Goal: Information Seeking & Learning: Learn about a topic

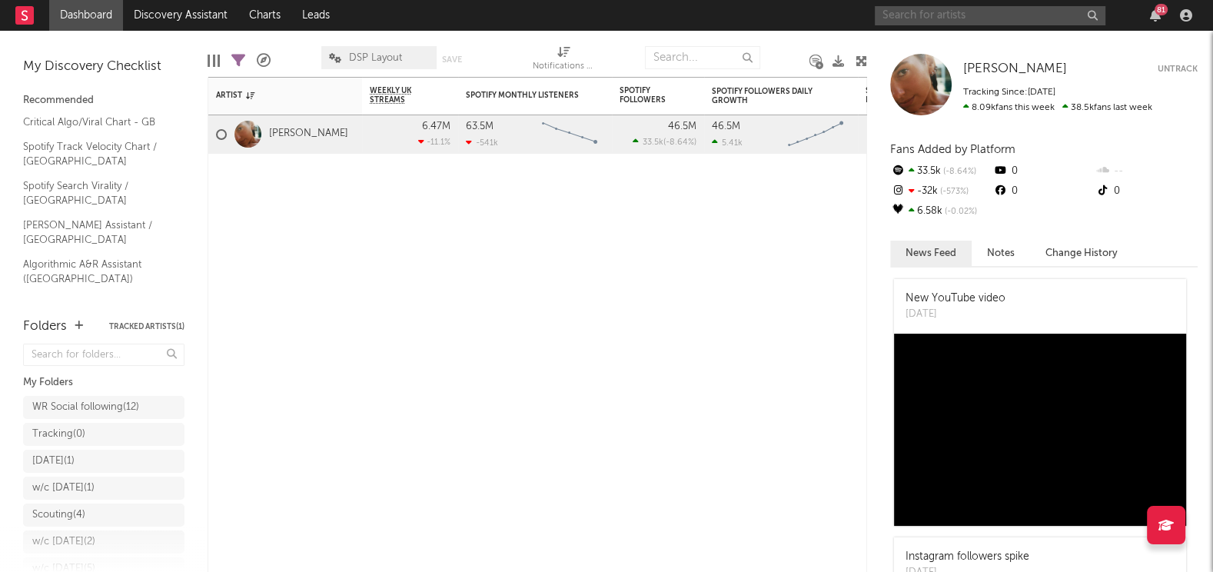
click at [965, 25] on input "text" at bounding box center [990, 15] width 231 height 19
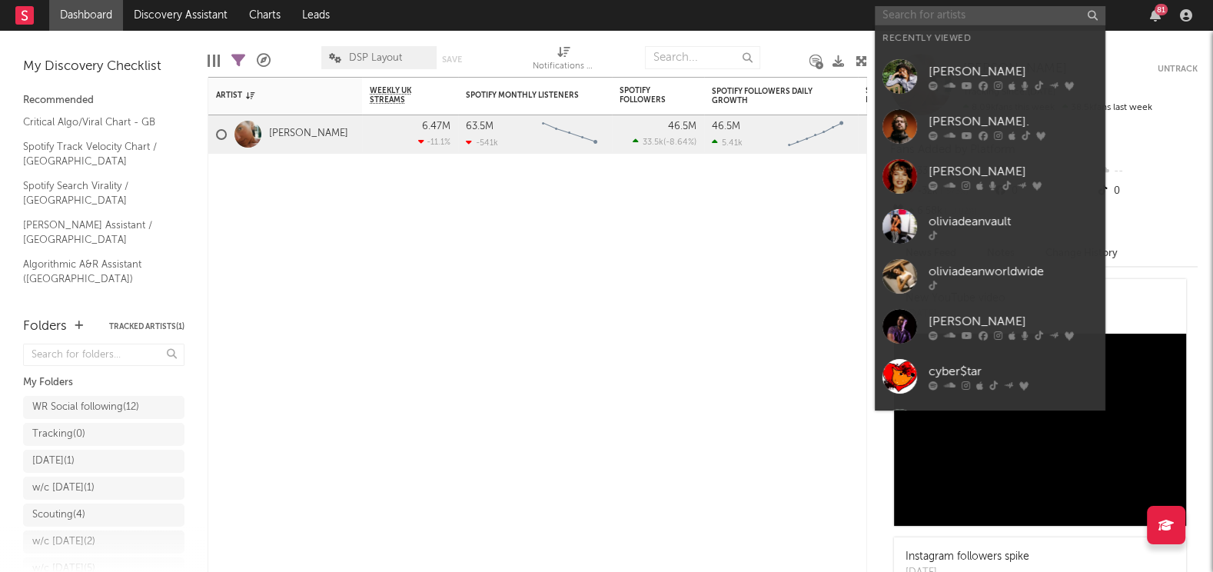
paste input "@lolayoungvault"
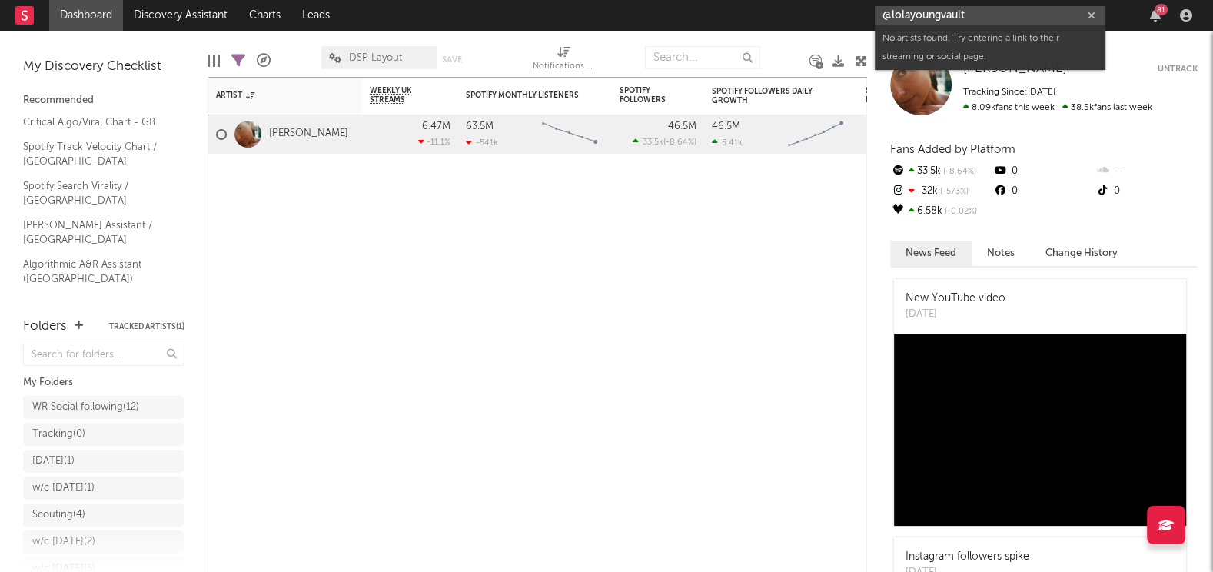
click at [892, 16] on input "@lolayoungvault" at bounding box center [990, 15] width 231 height 19
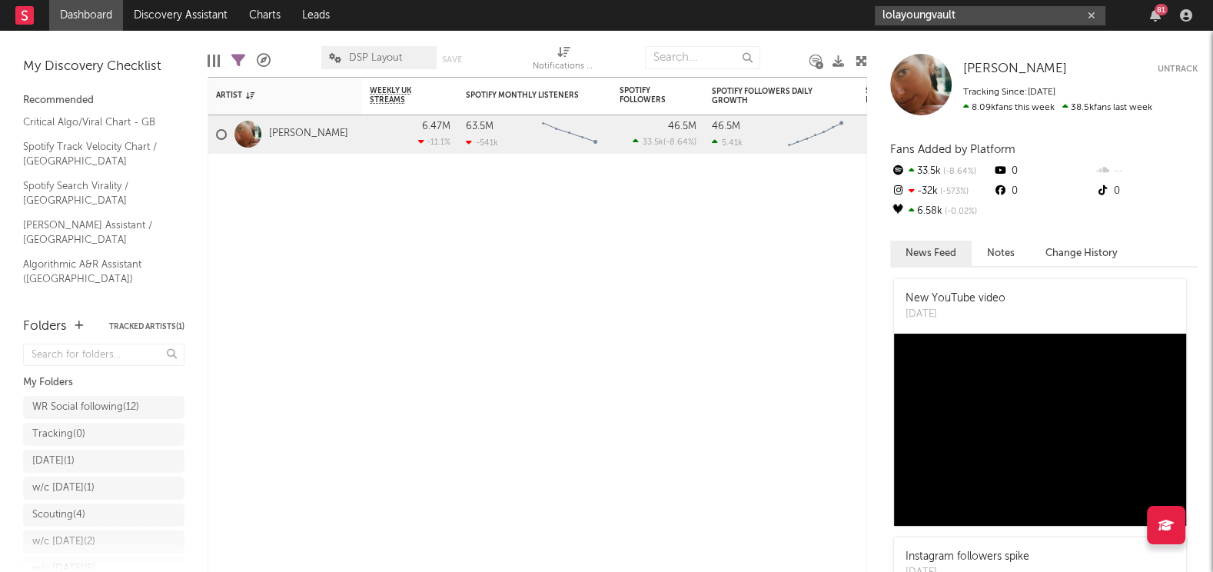
click at [951, 17] on input "lolayoungvault" at bounding box center [990, 15] width 231 height 19
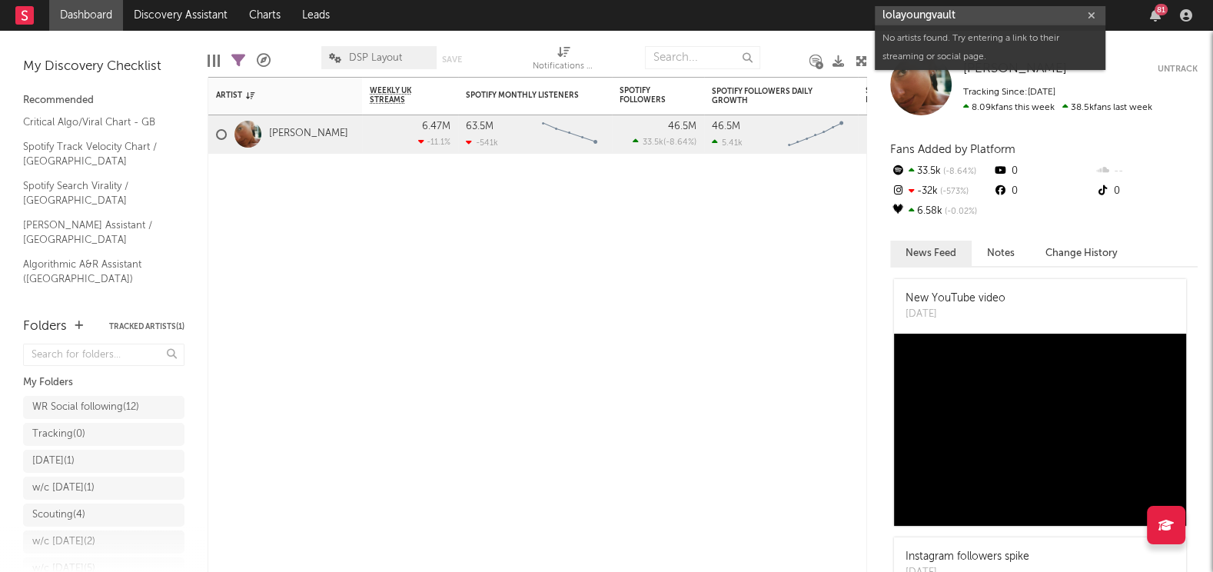
click at [951, 17] on input "lolayoungvault" at bounding box center [990, 15] width 231 height 19
paste input "[URL][DOMAIN_NAME]"
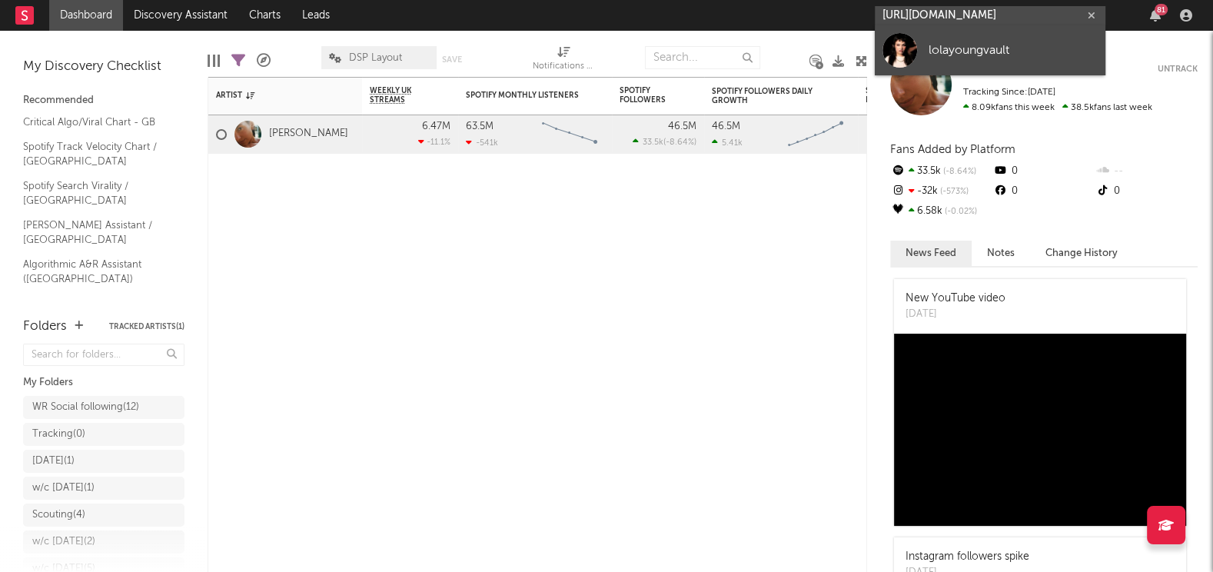
type input "[URL][DOMAIN_NAME]"
click at [964, 43] on div "lolayoungvault" at bounding box center [1013, 51] width 169 height 18
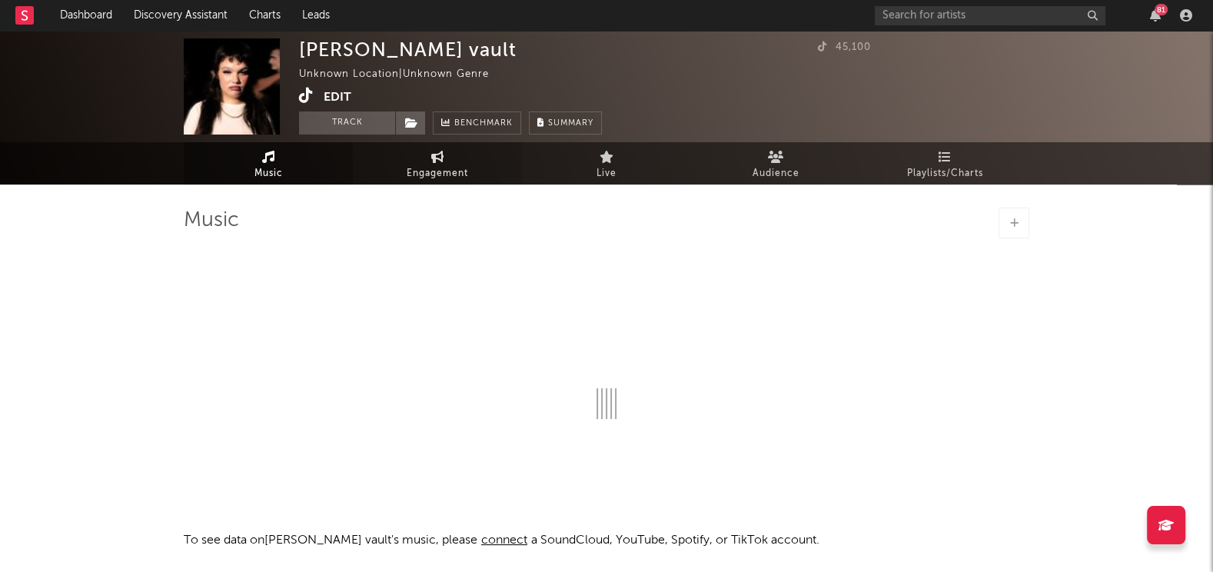
select select "1w"
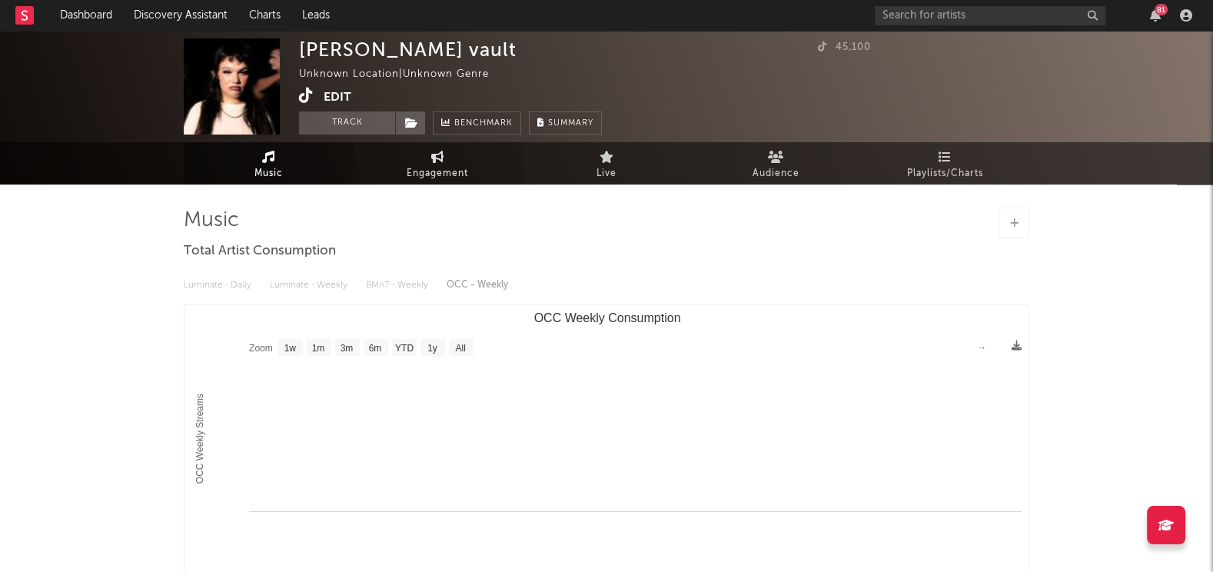
click at [444, 168] on span "Engagement" at bounding box center [437, 174] width 61 height 18
select select "1w"
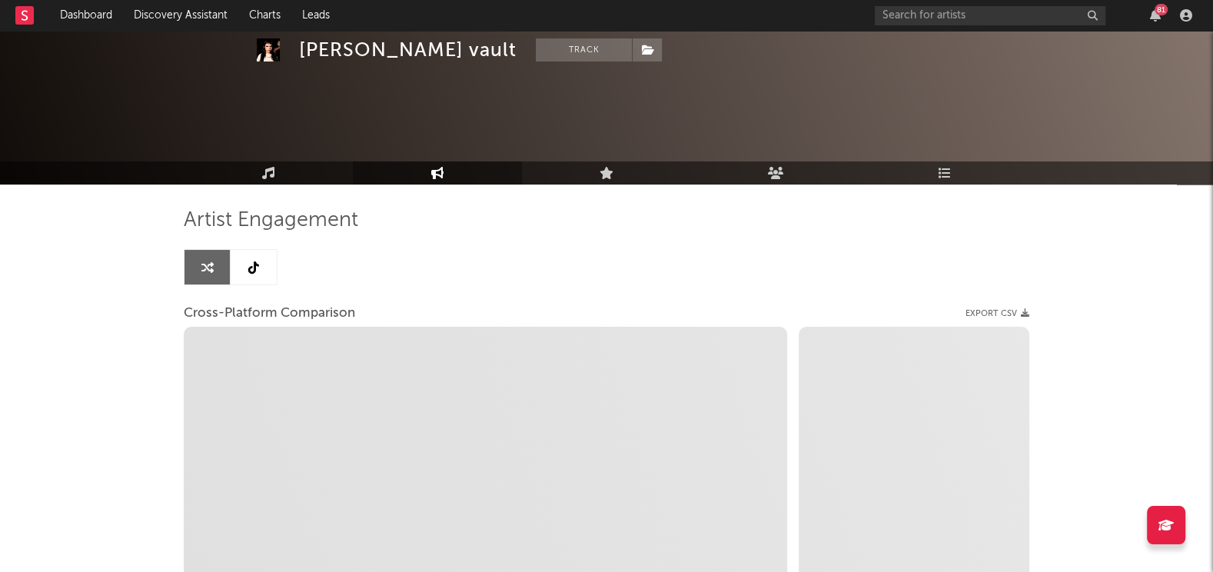
scroll to position [178, 0]
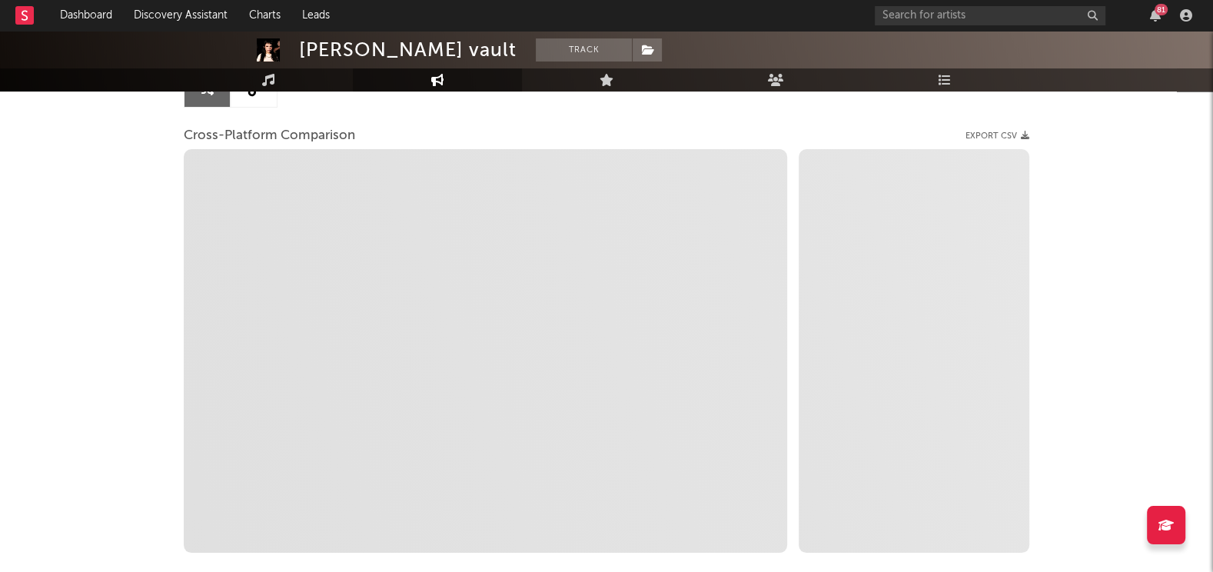
select select "1m"
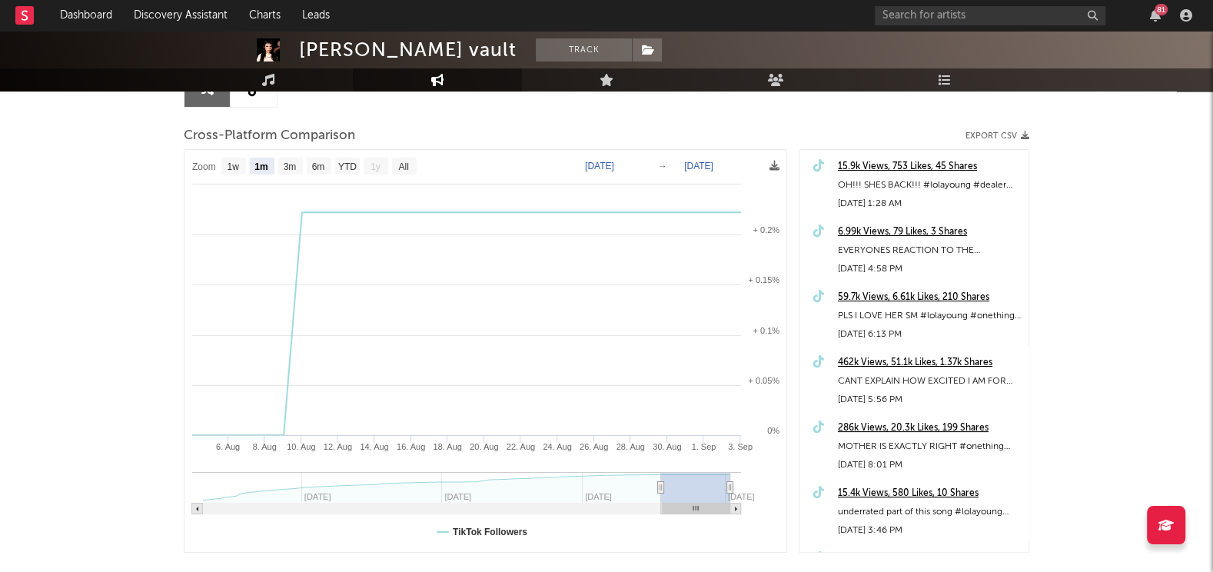
click at [259, 101] on link at bounding box center [254, 89] width 46 height 35
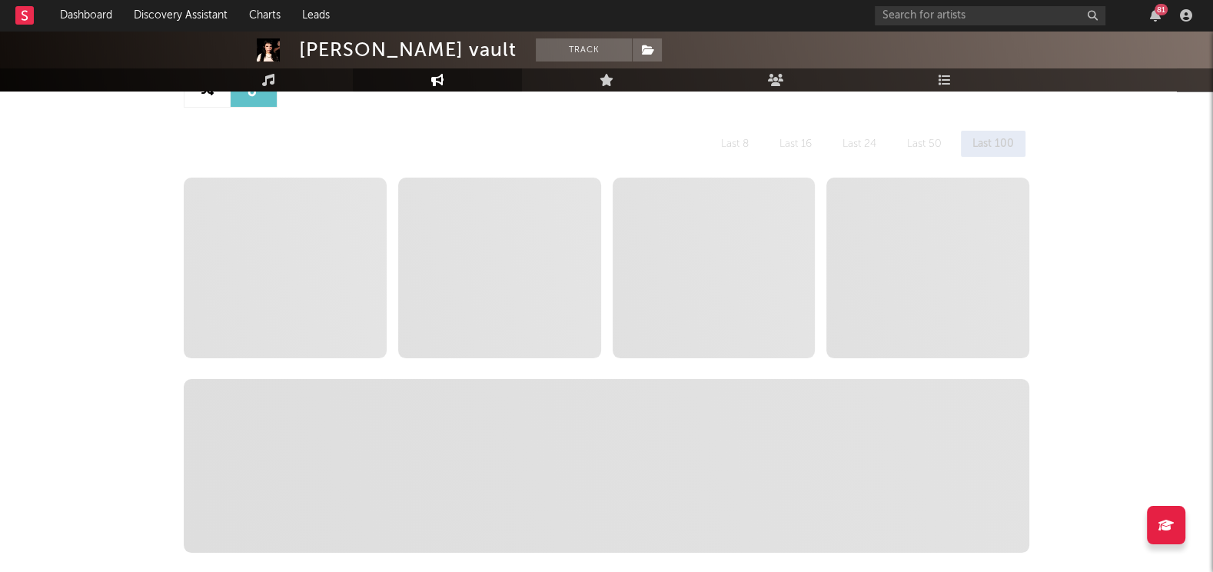
scroll to position [201, 0]
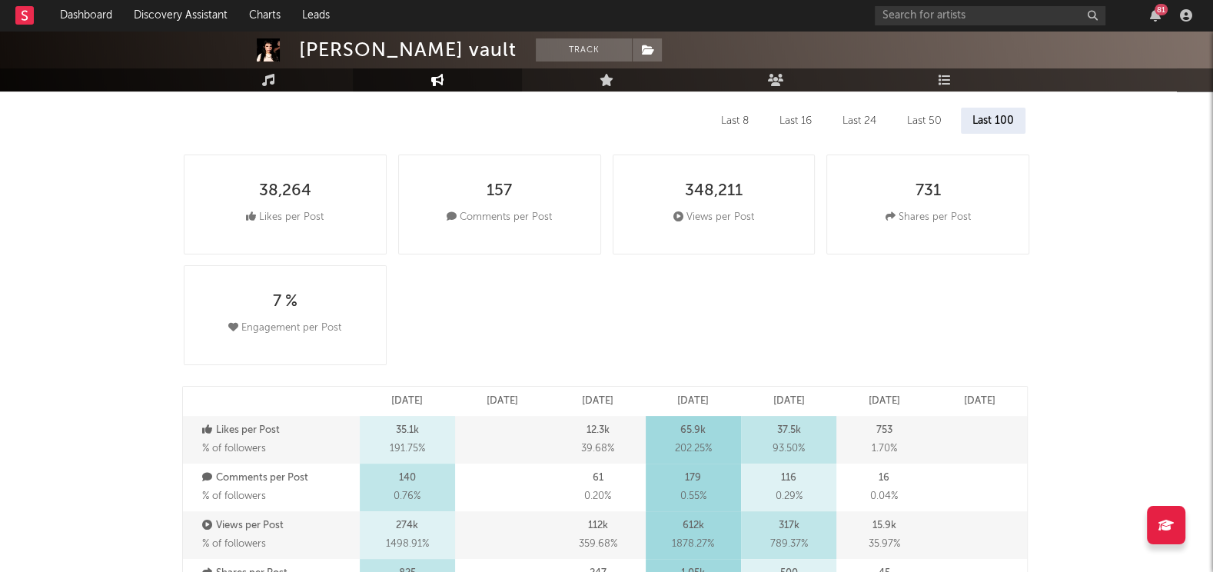
select select "6m"
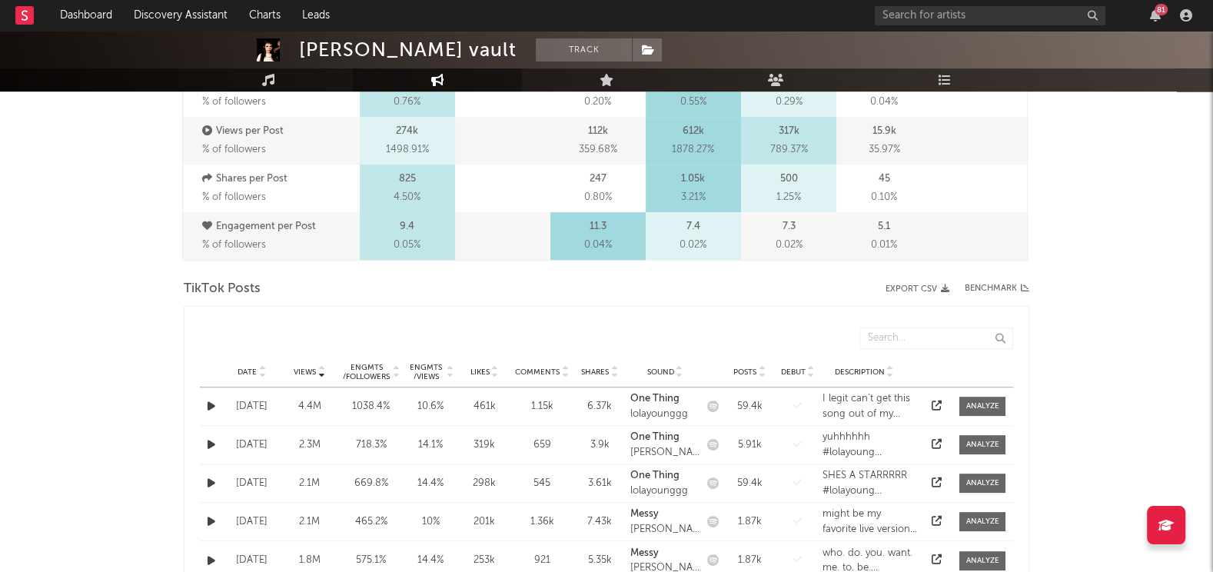
scroll to position [656, 0]
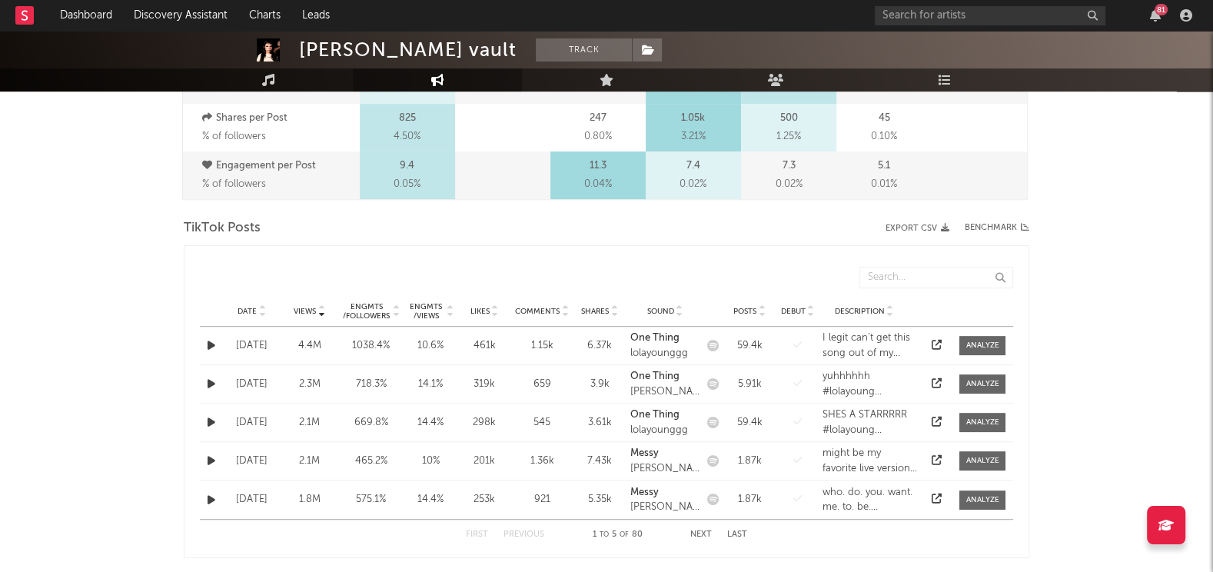
click at [934, 341] on icon at bounding box center [937, 345] width 10 height 10
click at [934, 381] on icon at bounding box center [937, 383] width 10 height 10
click at [936, 462] on icon at bounding box center [937, 460] width 10 height 10
click at [241, 307] on span "Date" at bounding box center [247, 311] width 19 height 9
click at [937, 462] on icon at bounding box center [937, 460] width 10 height 10
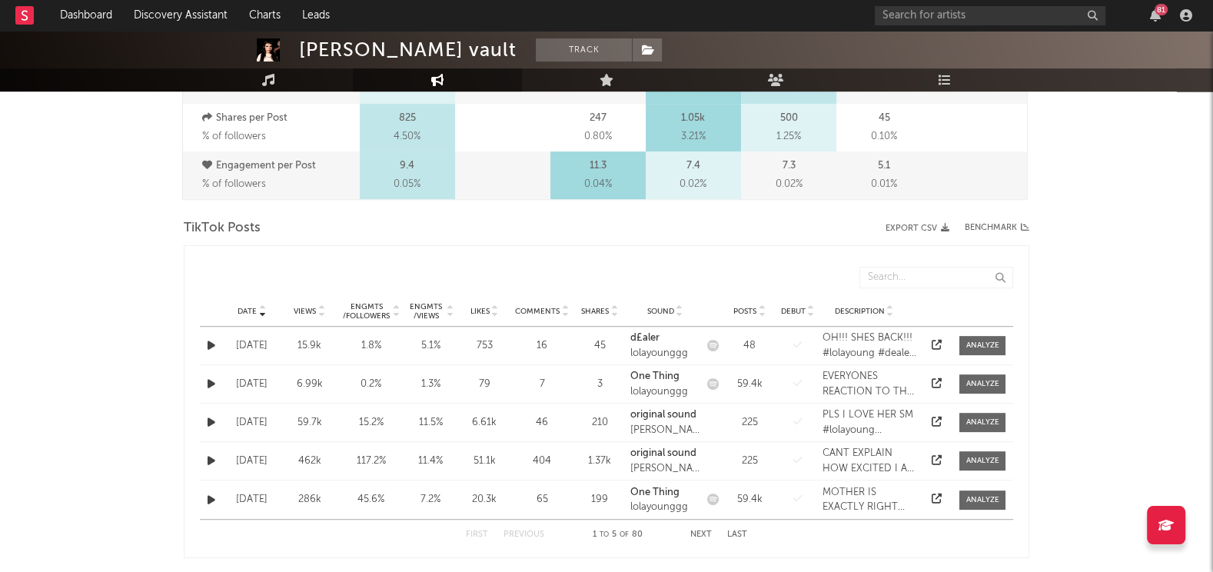
click at [297, 312] on span "Views" at bounding box center [305, 311] width 22 height 9
click at [426, 304] on div "Engmts / Views" at bounding box center [425, 311] width 37 height 18
click at [704, 532] on button "Next" at bounding box center [701, 534] width 22 height 8
click at [294, 288] on div "Date Views Likes Comments Shares Sound Posts Debut Description" at bounding box center [606, 275] width 813 height 42
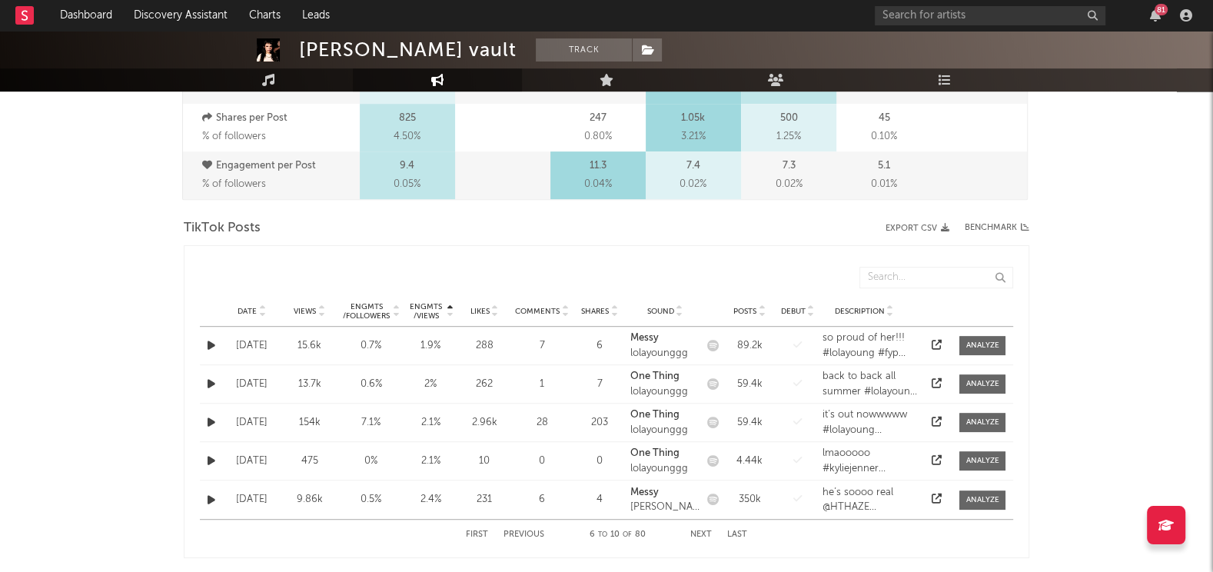
click at [296, 307] on span "Views" at bounding box center [305, 311] width 22 height 9
click at [699, 527] on div "First Previous 1 to 5 of 80 Next Last" at bounding box center [606, 535] width 281 height 30
click at [699, 531] on button "Next" at bounding box center [701, 534] width 22 height 8
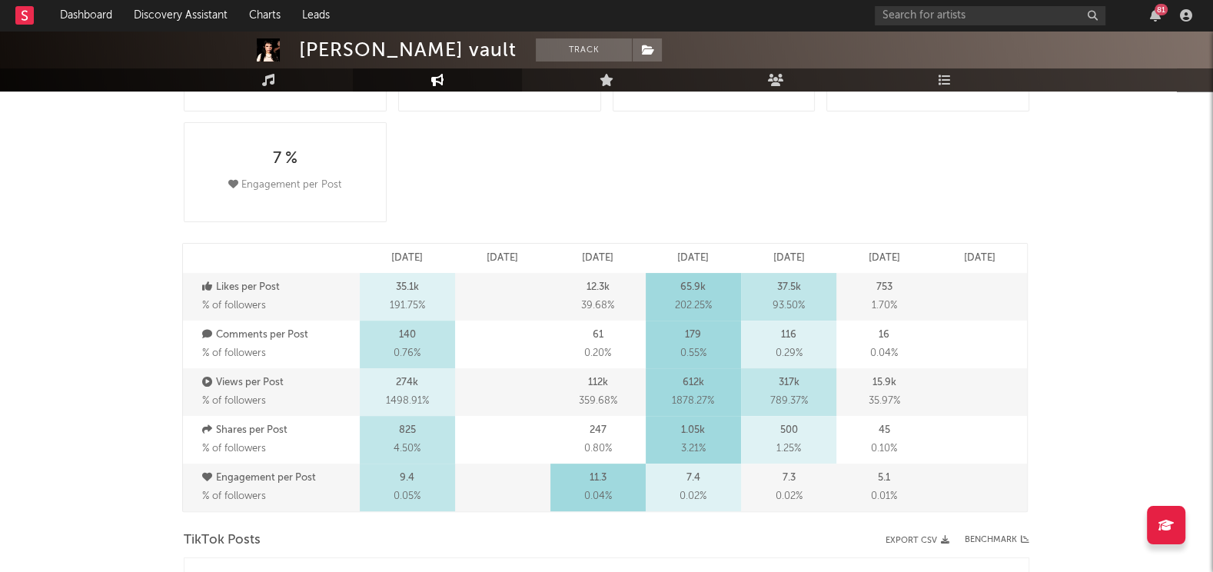
scroll to position [0, 0]
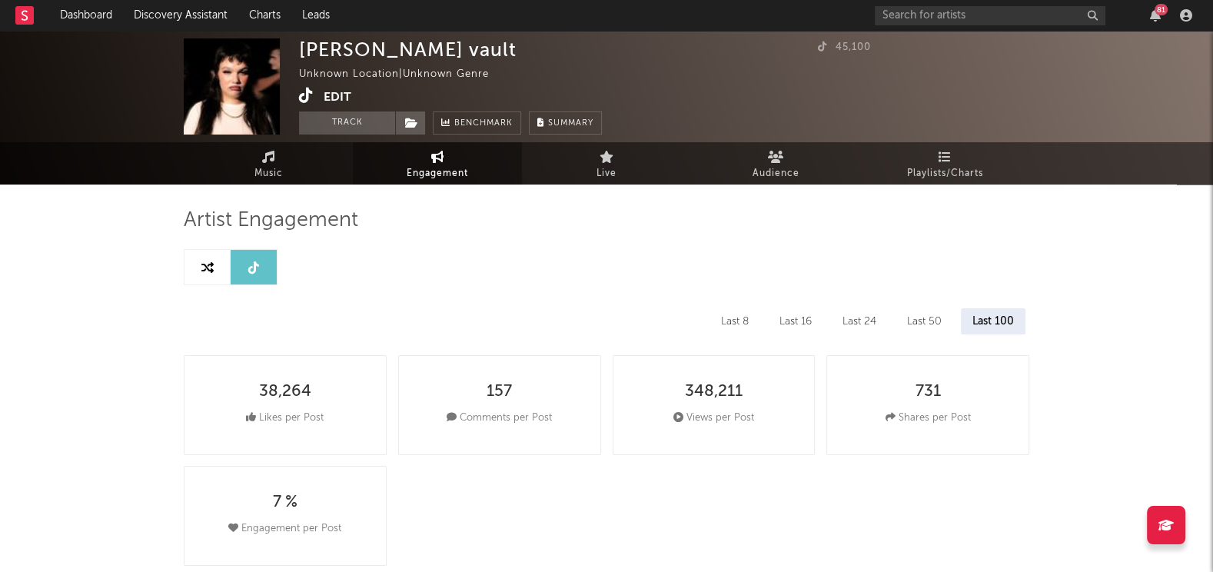
click at [302, 102] on icon at bounding box center [306, 95] width 15 height 15
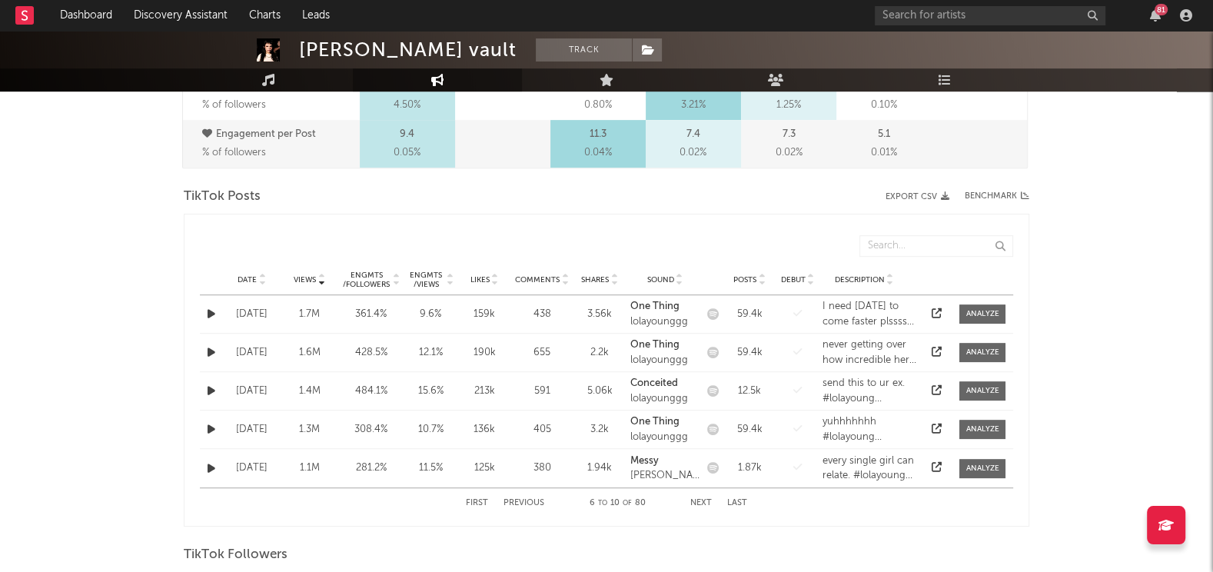
scroll to position [720, 0]
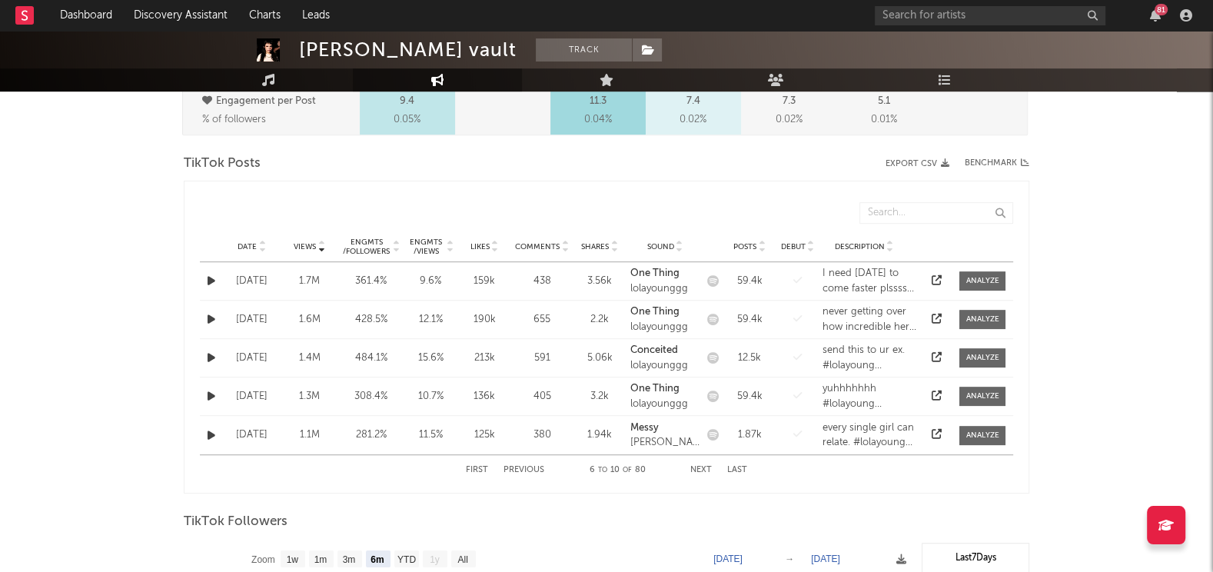
click at [937, 392] on icon at bounding box center [937, 396] width 10 height 10
click at [703, 470] on button "Next" at bounding box center [701, 470] width 22 height 8
click at [935, 396] on icon at bounding box center [937, 396] width 10 height 10
click at [693, 466] on button "Next" at bounding box center [701, 470] width 22 height 8
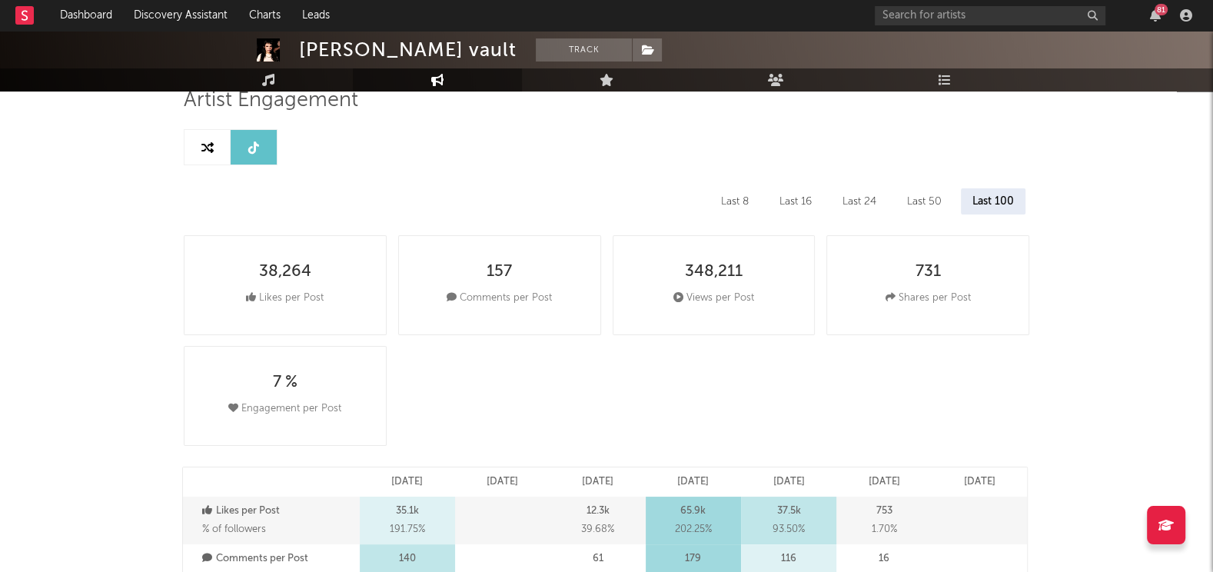
scroll to position [0, 0]
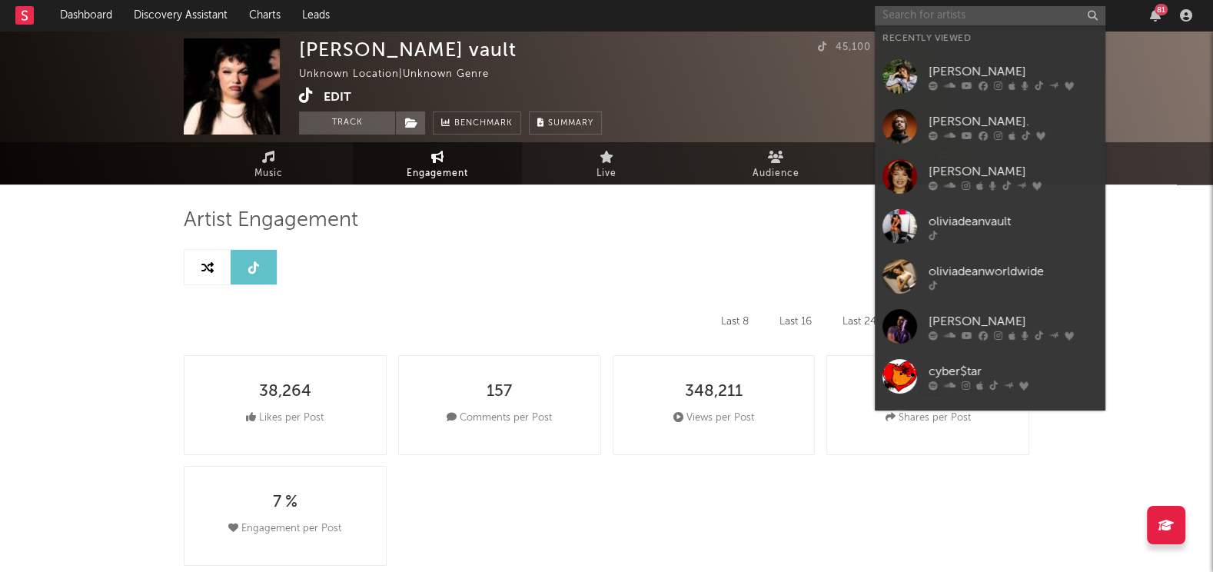
click at [970, 12] on input "text" at bounding box center [990, 15] width 231 height 19
paste input "[URL][DOMAIN_NAME]"
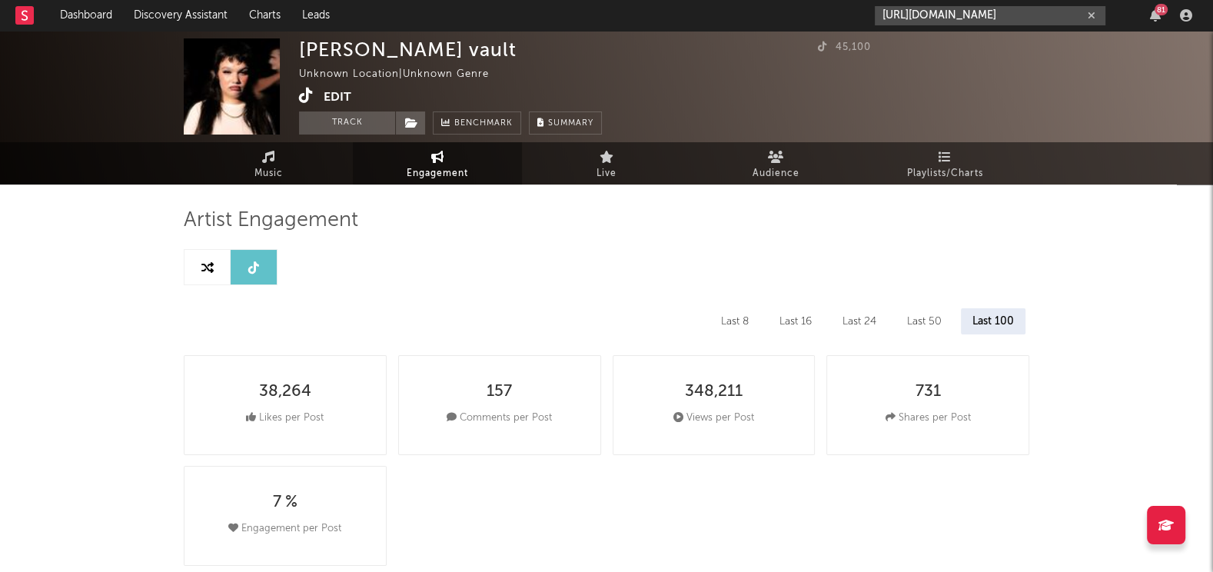
click at [922, 22] on input "[URL][DOMAIN_NAME]" at bounding box center [990, 15] width 231 height 19
type input "[URL][DOMAIN_NAME]"
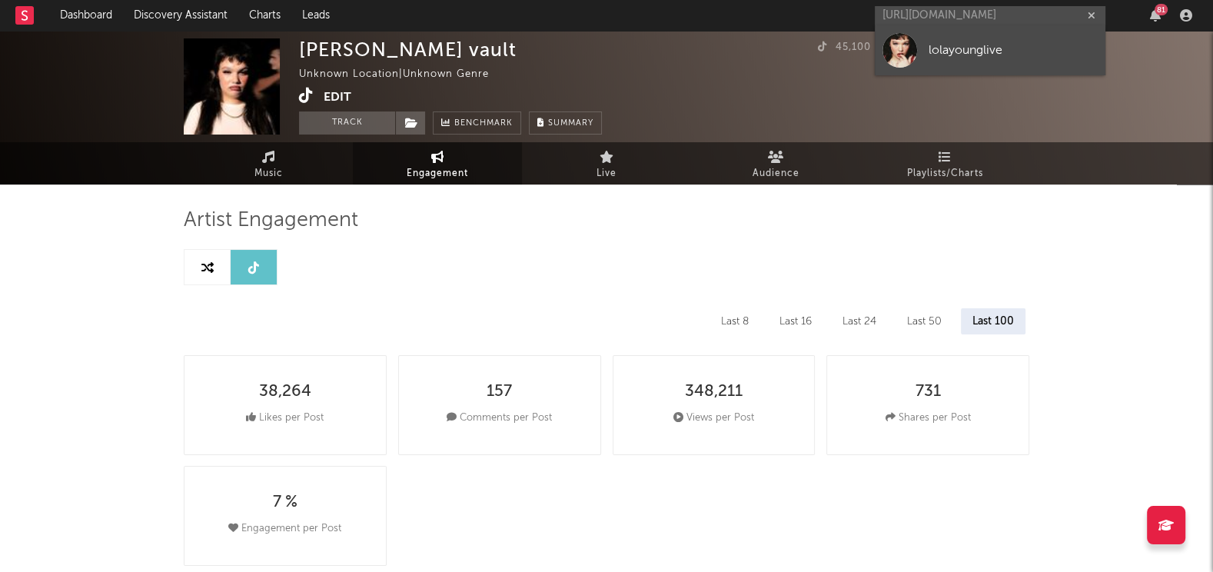
click at [920, 46] on link "lolayounglive" at bounding box center [990, 50] width 231 height 50
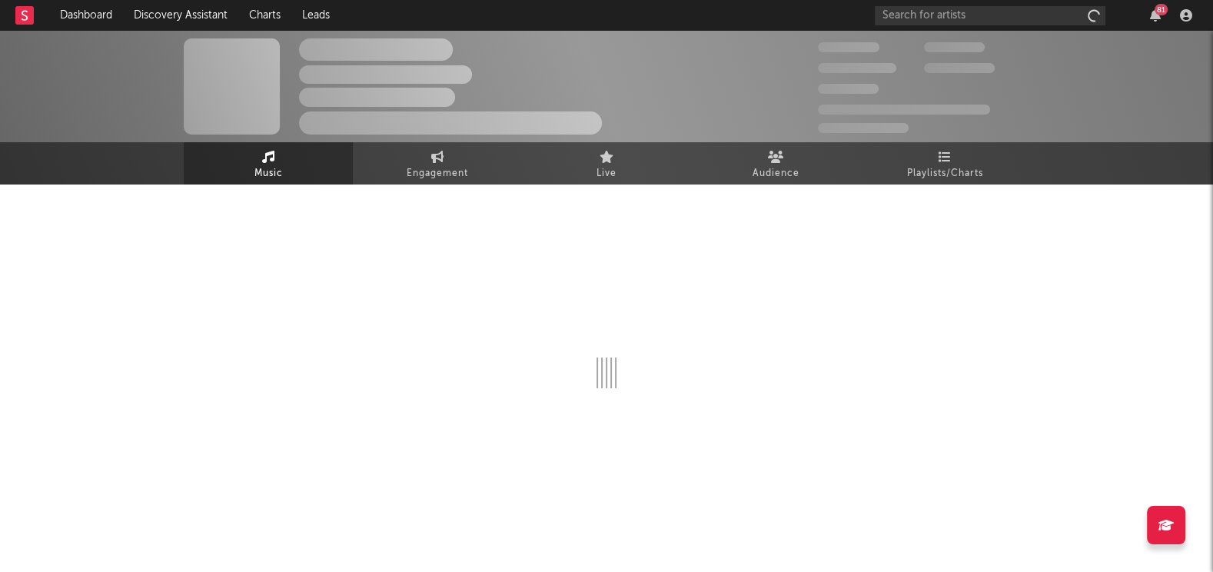
select select "1w"
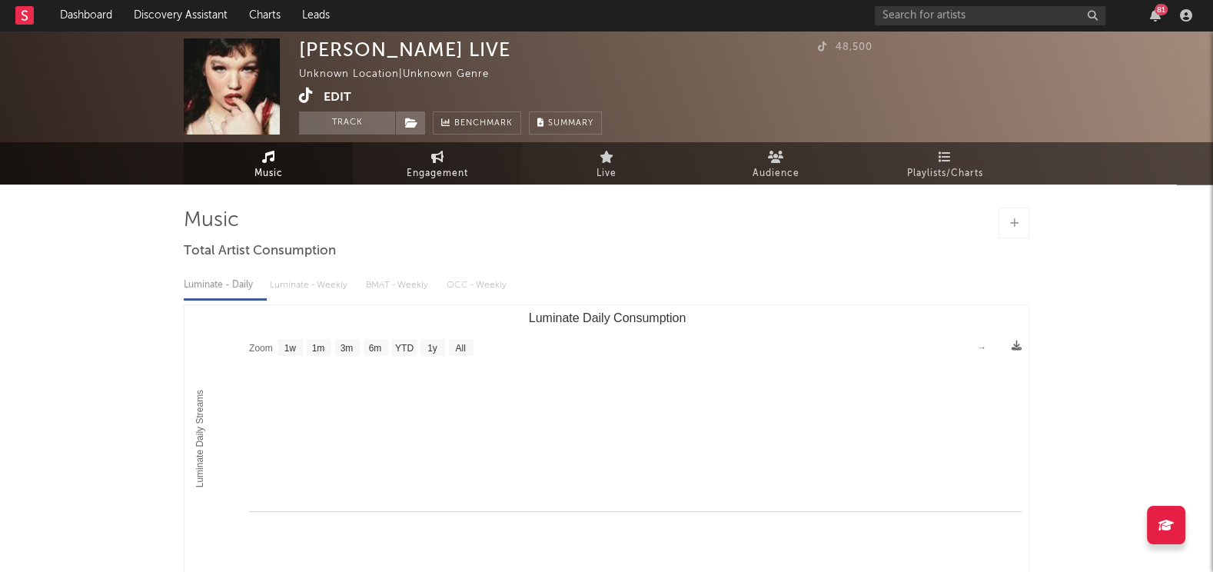
click at [452, 159] on link "Engagement" at bounding box center [437, 163] width 169 height 42
select select "1w"
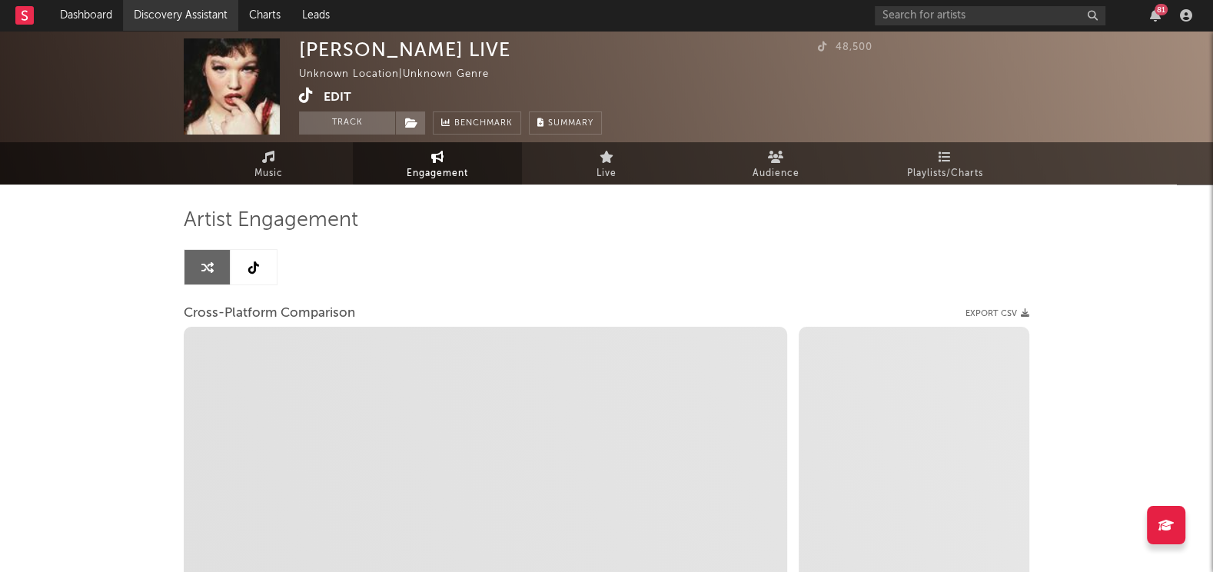
select select "1m"
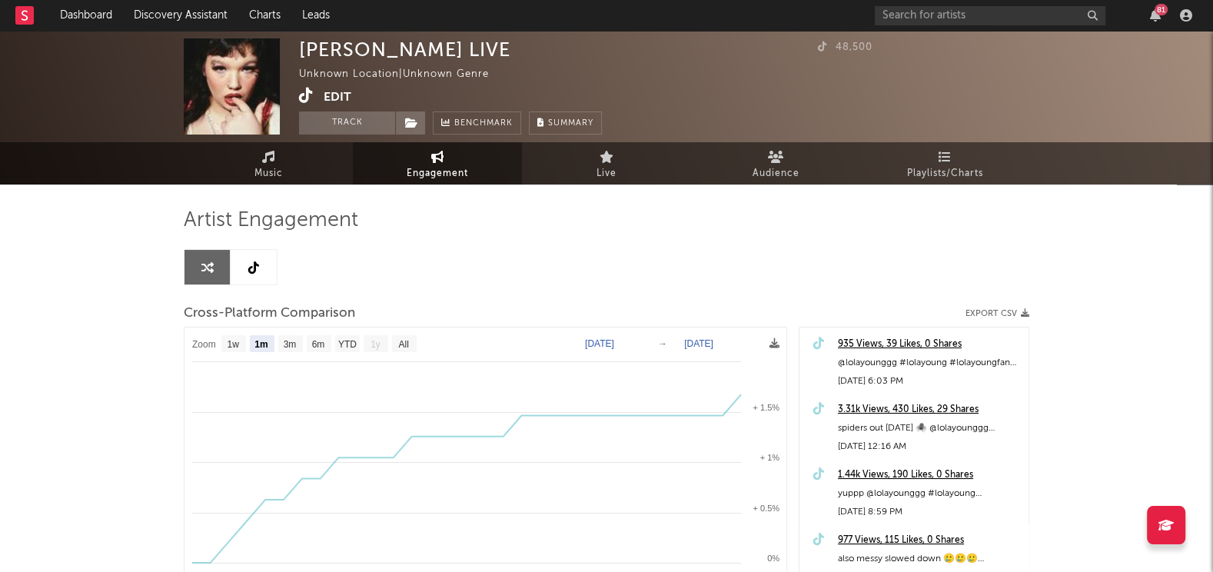
click at [234, 282] on link at bounding box center [254, 267] width 46 height 35
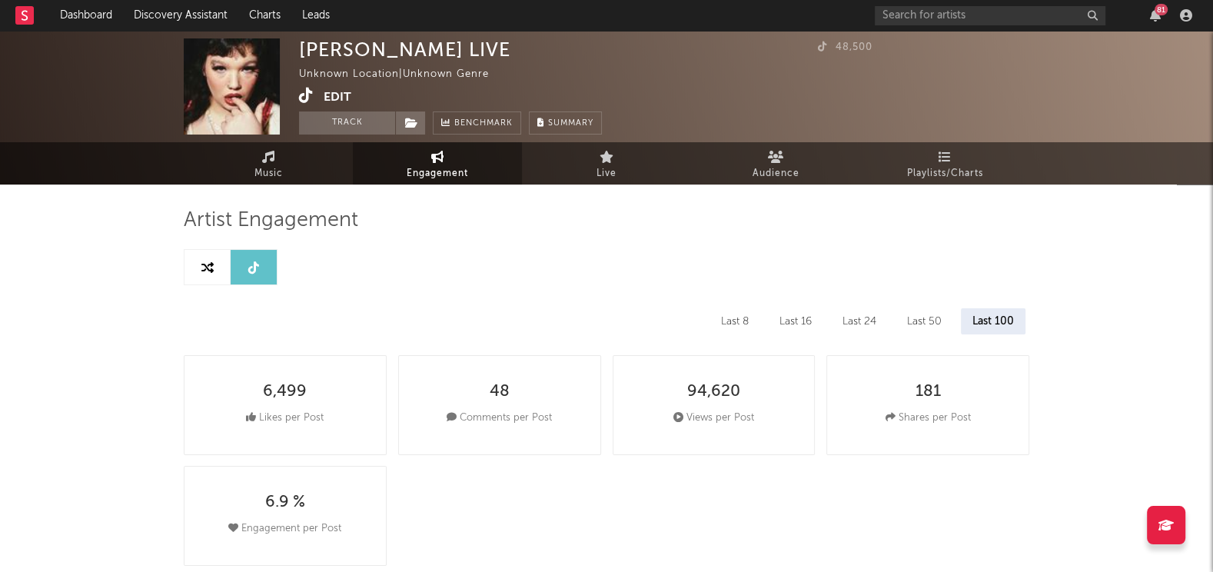
select select "6m"
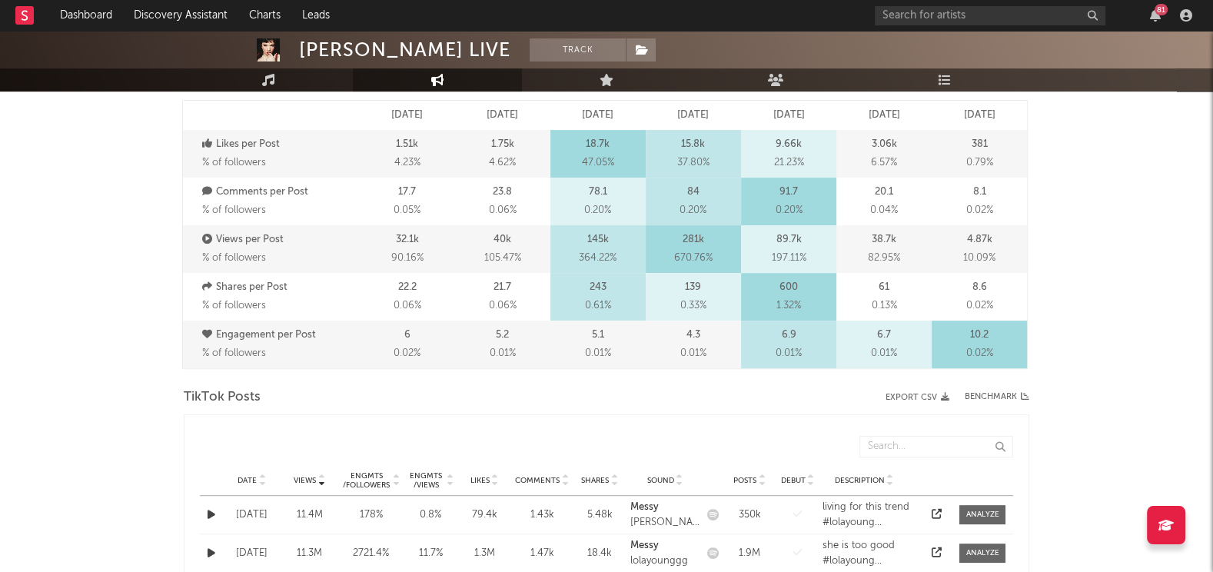
scroll to position [680, 0]
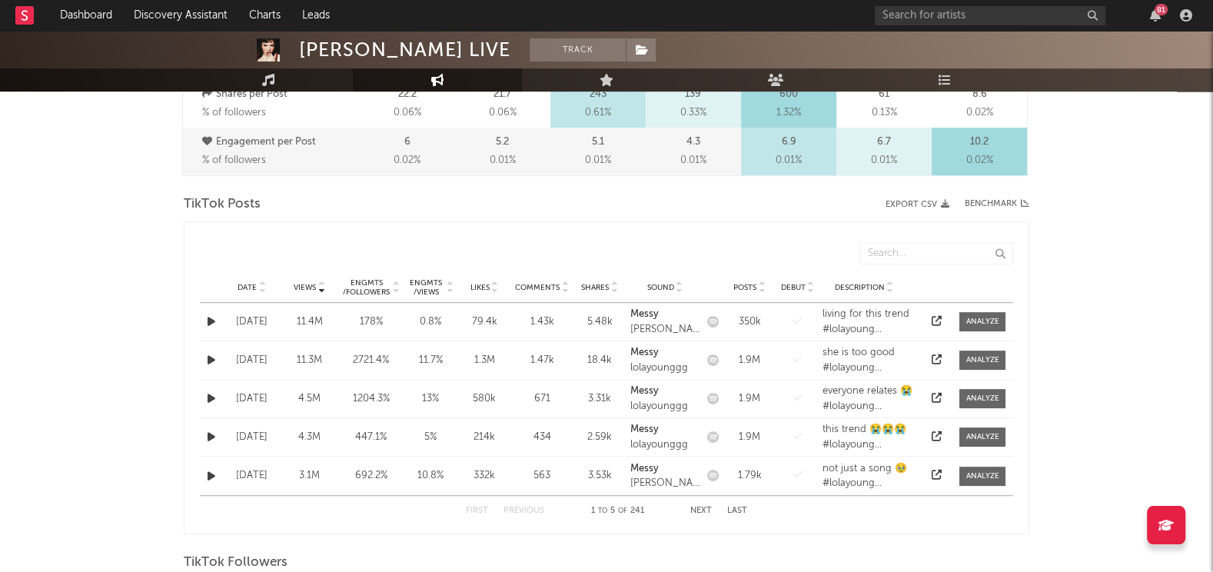
click at [935, 316] on icon at bounding box center [937, 321] width 10 height 10
click at [936, 357] on icon at bounding box center [937, 359] width 10 height 10
click at [939, 395] on icon at bounding box center [937, 398] width 10 height 10
click at [251, 291] on div "Date Views Engmts / Followers Engmts / Views Likes Comments Shares Sound Posts …" at bounding box center [606, 287] width 813 height 31
click at [251, 283] on span "Date" at bounding box center [247, 287] width 19 height 9
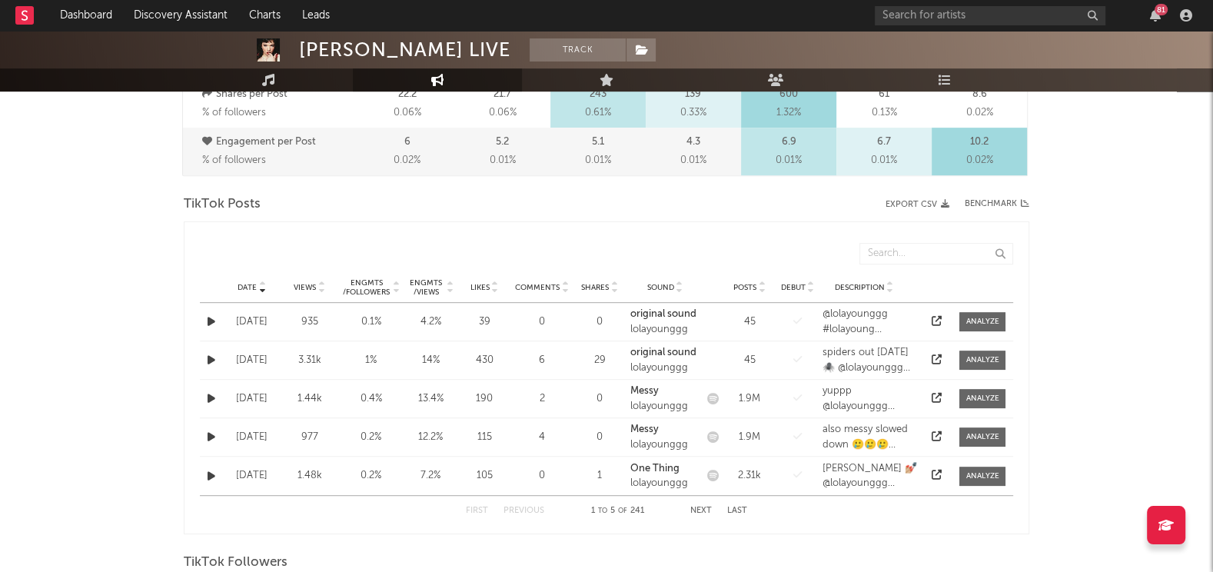
click at [693, 510] on button "Next" at bounding box center [701, 511] width 22 height 8
click at [474, 508] on button "First" at bounding box center [477, 511] width 22 height 8
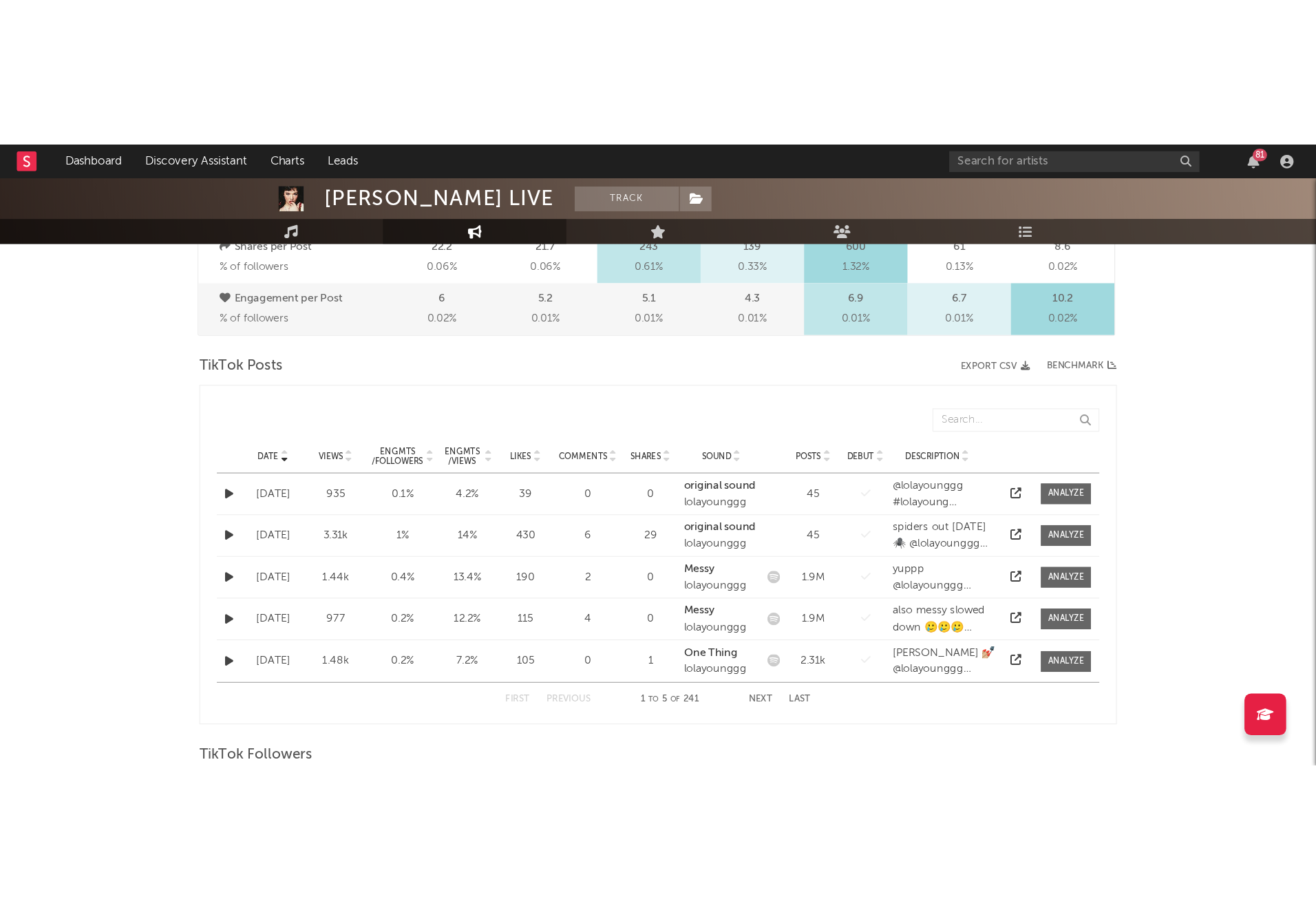
scroll to position [0, 0]
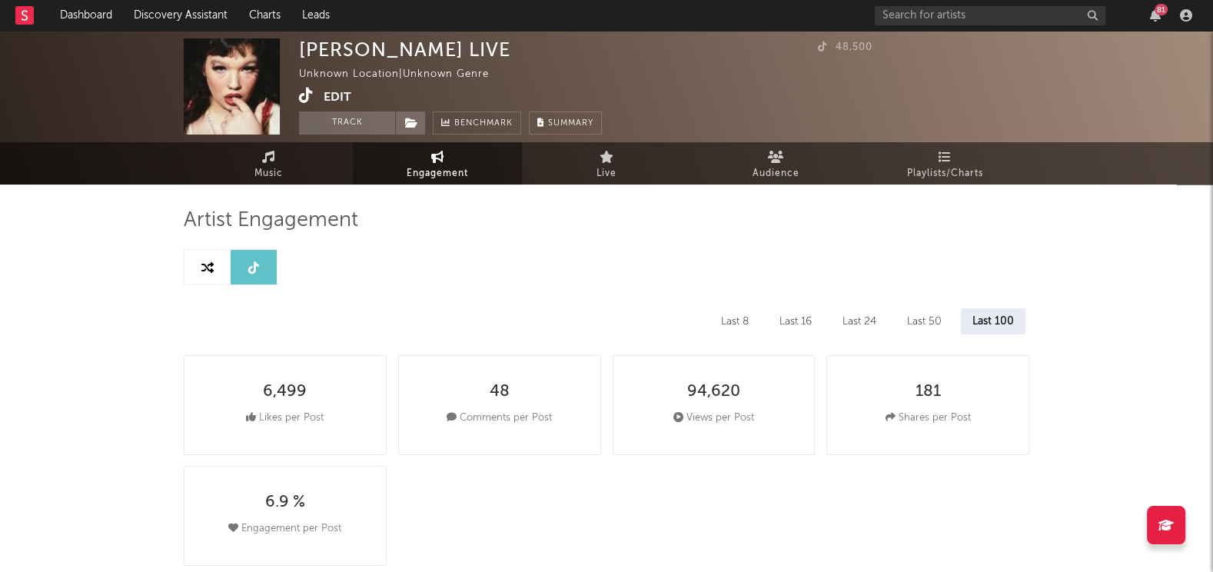
click at [309, 96] on icon at bounding box center [306, 95] width 15 height 15
